Goal: Task Accomplishment & Management: Manage account settings

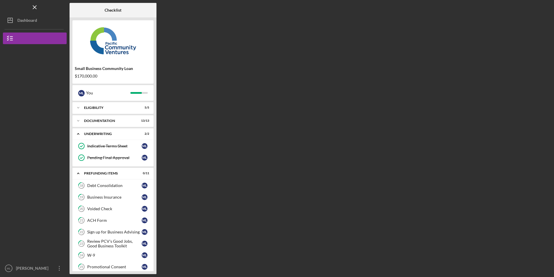
scroll to position [16, 0]
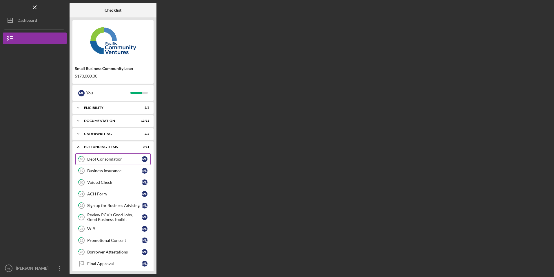
click at [102, 155] on link "18 Debt Consolidation M L" at bounding box center [112, 159] width 75 height 12
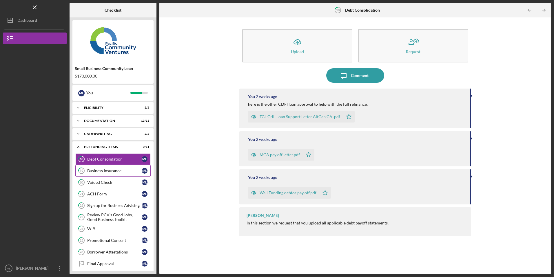
click at [116, 172] on div "Business Insurance" at bounding box center [114, 170] width 54 height 5
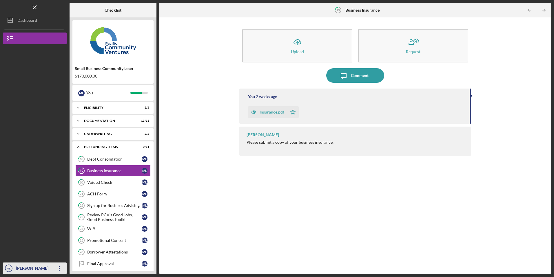
click at [59, 266] on icon "button" at bounding box center [59, 268] width 1 height 5
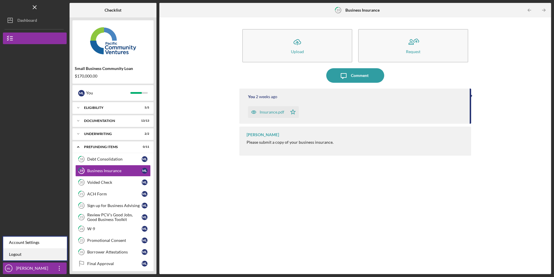
click at [44, 257] on link "Logout" at bounding box center [35, 254] width 64 height 12
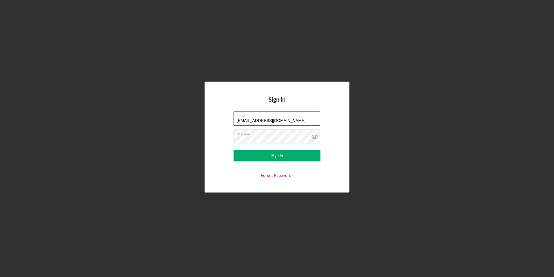
drag, startPoint x: 288, startPoint y: 122, endPoint x: 197, endPoint y: 109, distance: 92.6
click at [197, 109] on div "Sign In Email marcyluna75@icloud.com Password Sign In Forgot Password?" at bounding box center [277, 137] width 548 height 274
type input "florestally12@gmail.com"
click at [247, 159] on button "Sign In" at bounding box center [277, 156] width 87 height 12
